Goal: Check status: Check status

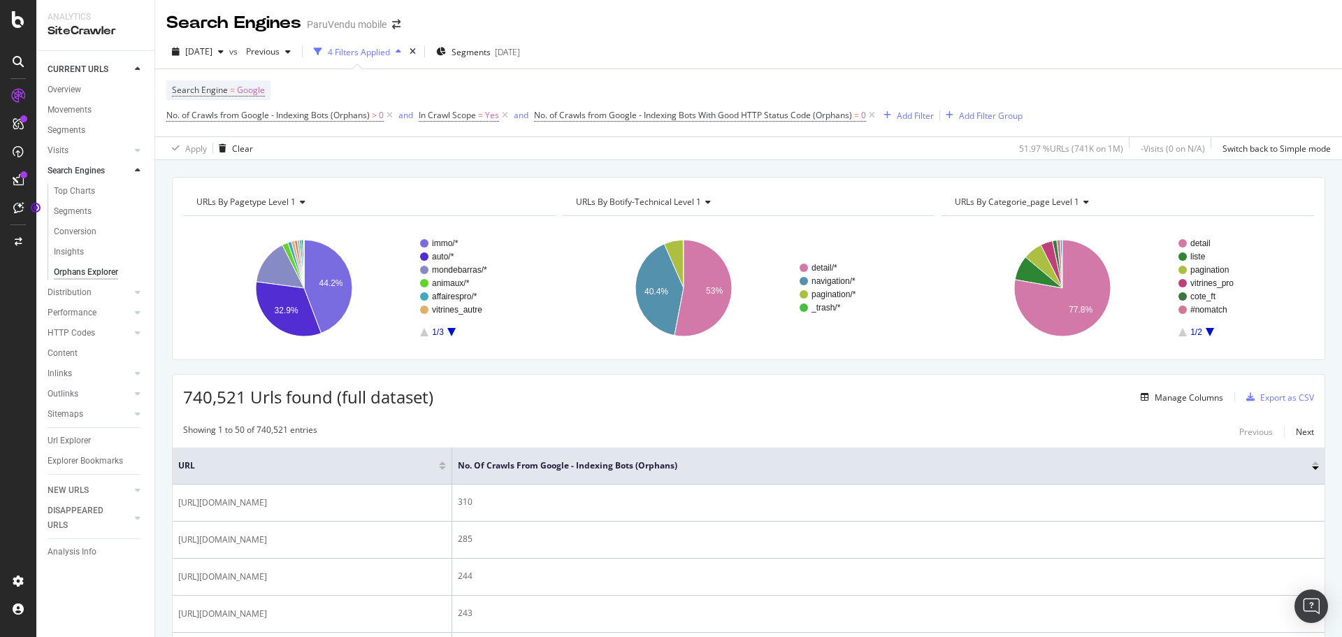
scroll to position [258, 0]
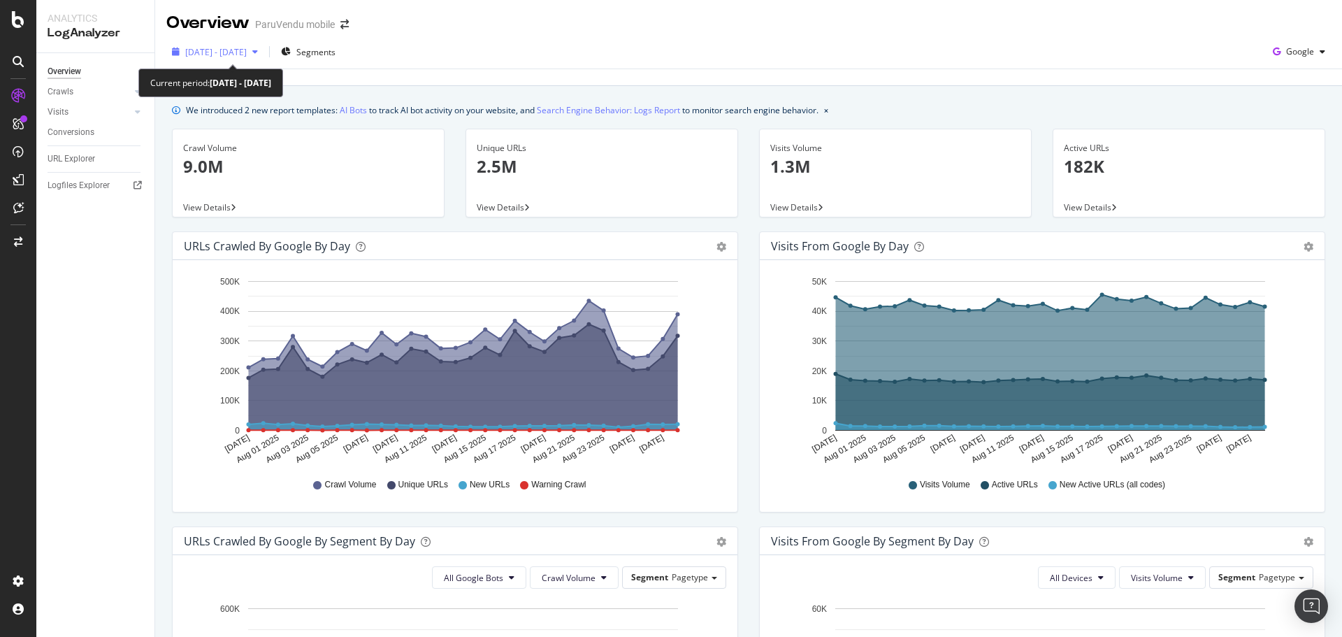
click at [232, 50] on span "2025 Jul. 30th - Aug. 28th" at bounding box center [216, 52] width 62 height 12
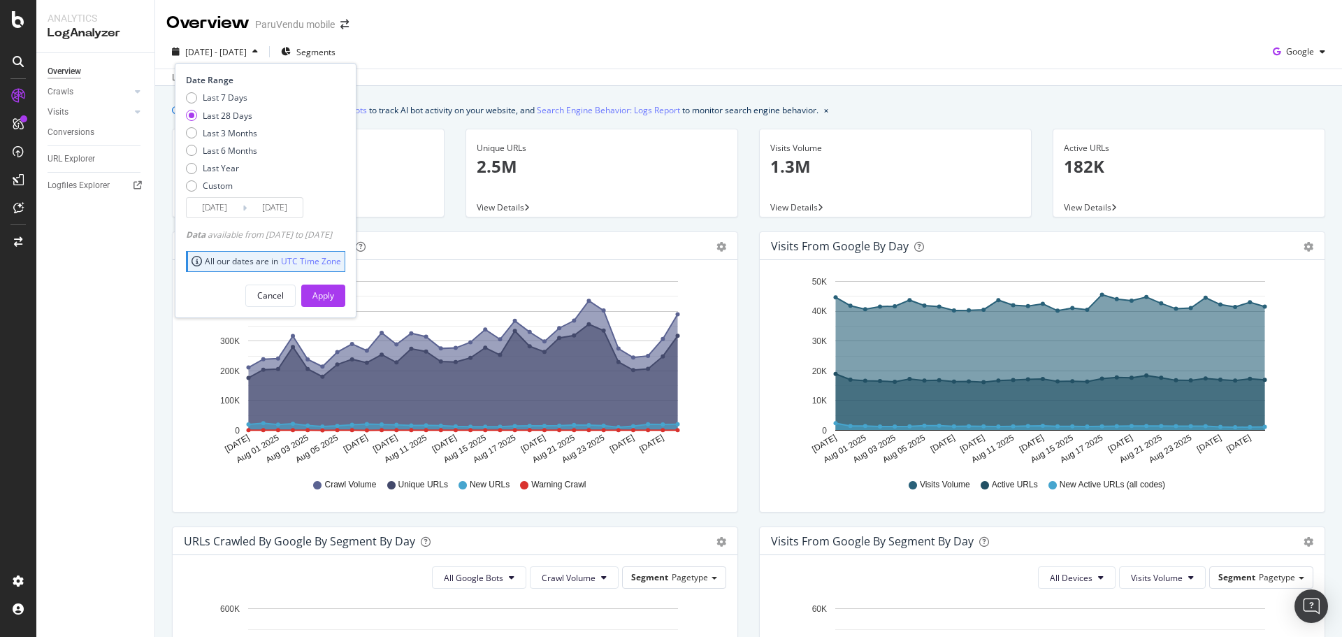
click at [213, 113] on div "Last 28 Days" at bounding box center [228, 116] width 50 height 12
click at [345, 286] on button "Apply" at bounding box center [323, 296] width 44 height 22
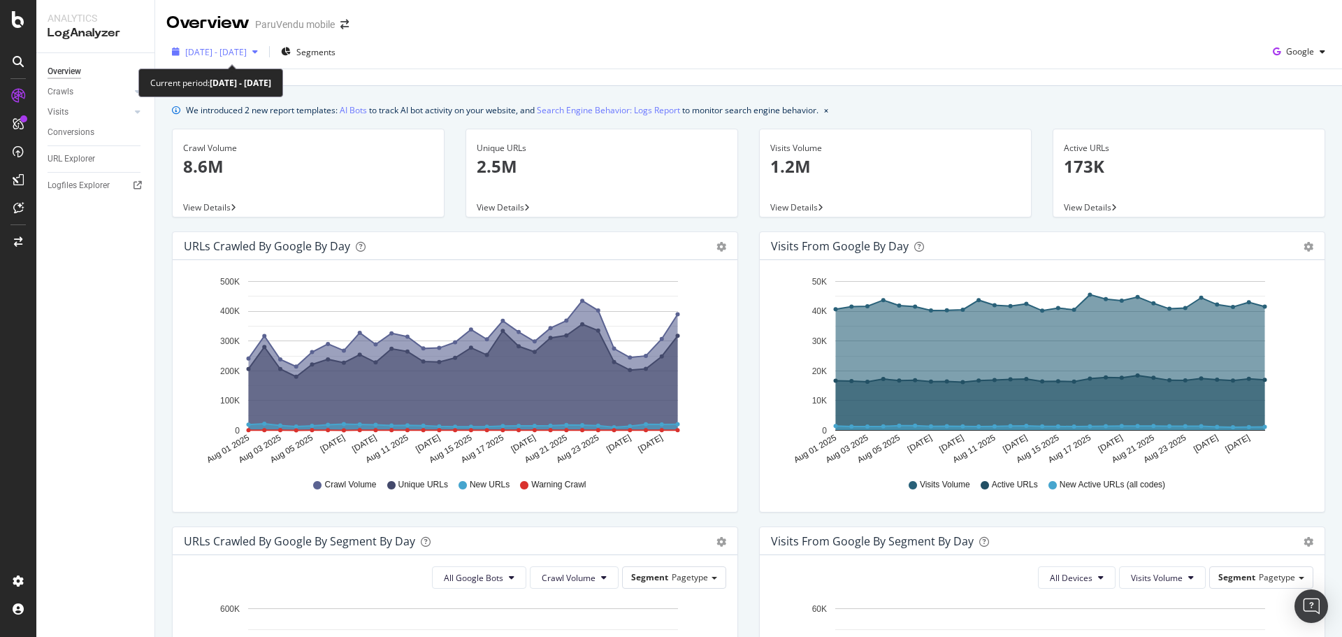
click at [240, 50] on span "2025 Aug. 1st - Aug. 28th" at bounding box center [216, 52] width 62 height 12
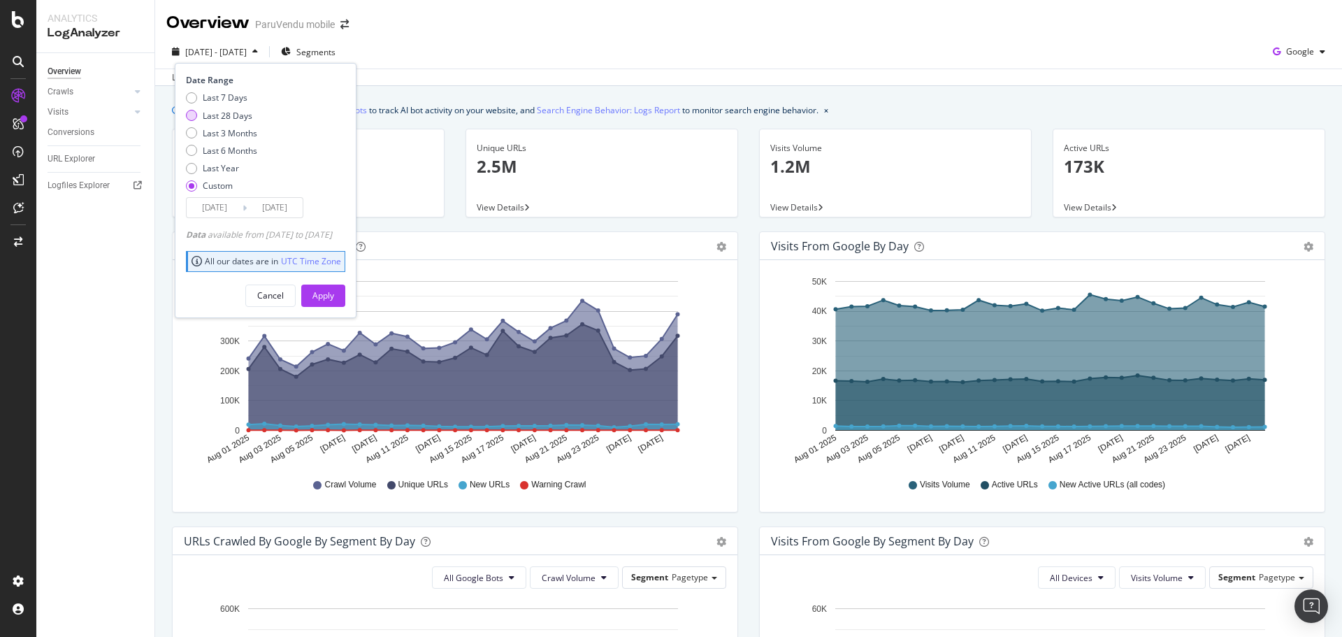
click at [212, 114] on div "Last 28 Days" at bounding box center [228, 116] width 50 height 12
type input "2025/08/05"
type input "2025/09/01"
click at [334, 301] on div "Apply" at bounding box center [323, 295] width 22 height 12
